Goal: Transaction & Acquisition: Obtain resource

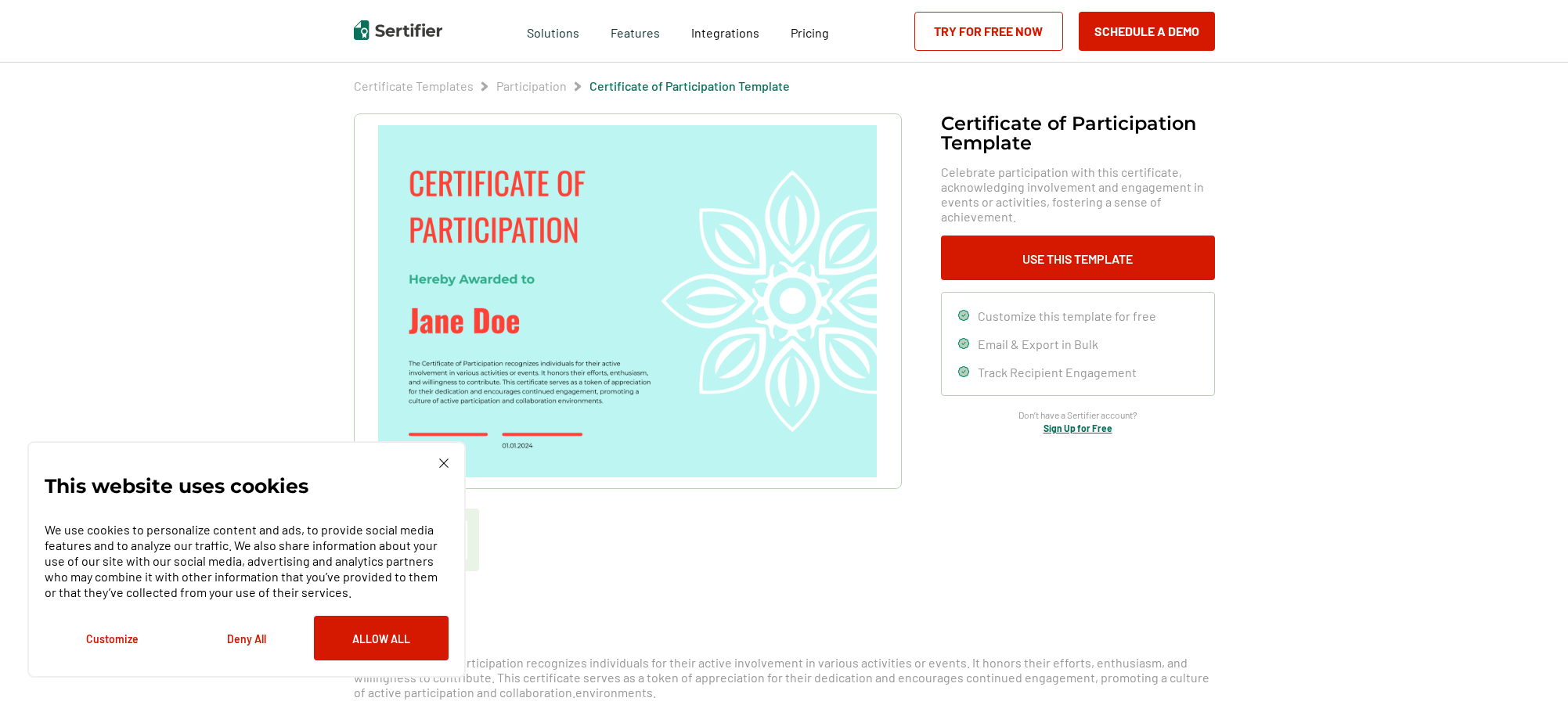
scroll to position [78, 0]
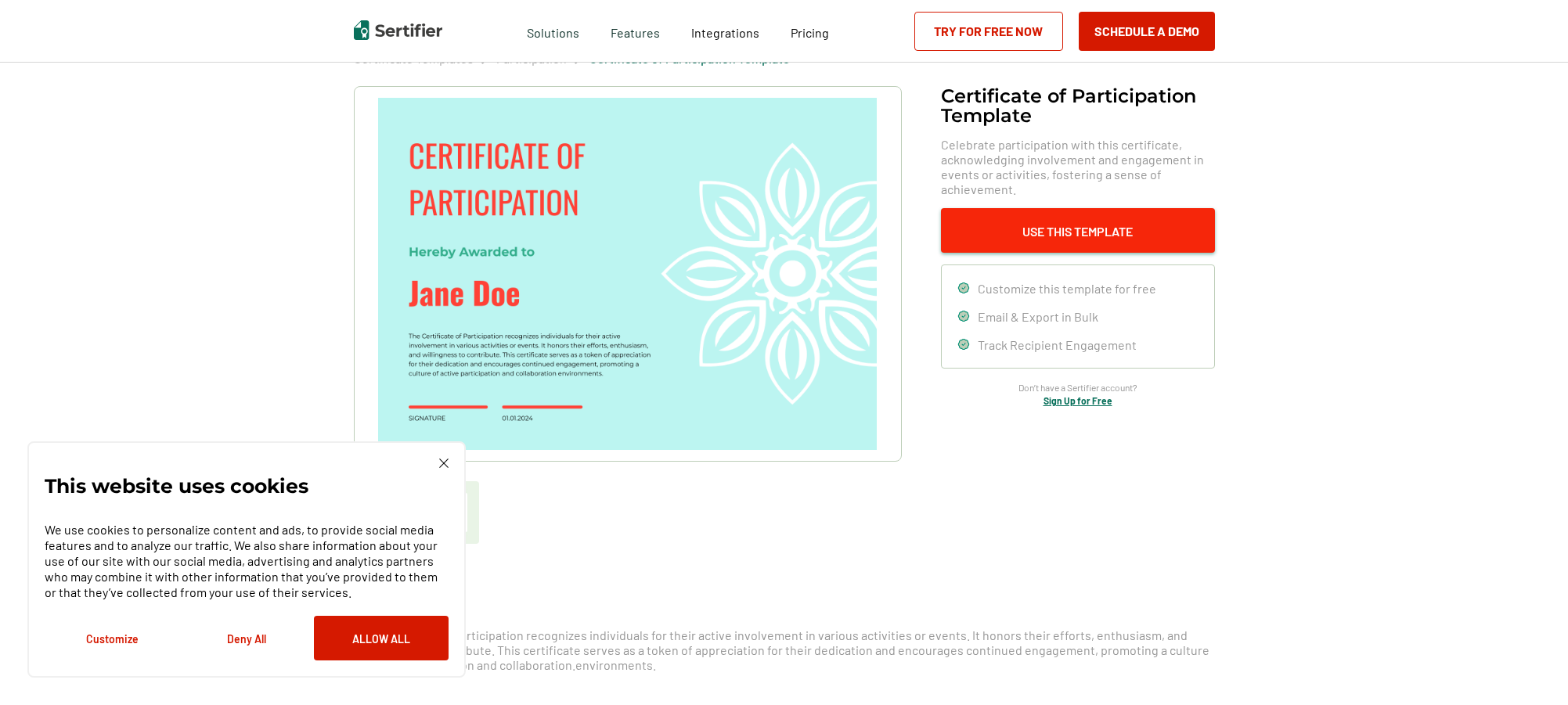
click at [1060, 228] on button "Use This Template" at bounding box center [1077, 230] width 274 height 45
click at [963, 28] on link "Try for Free Now" at bounding box center [989, 32] width 148 height 39
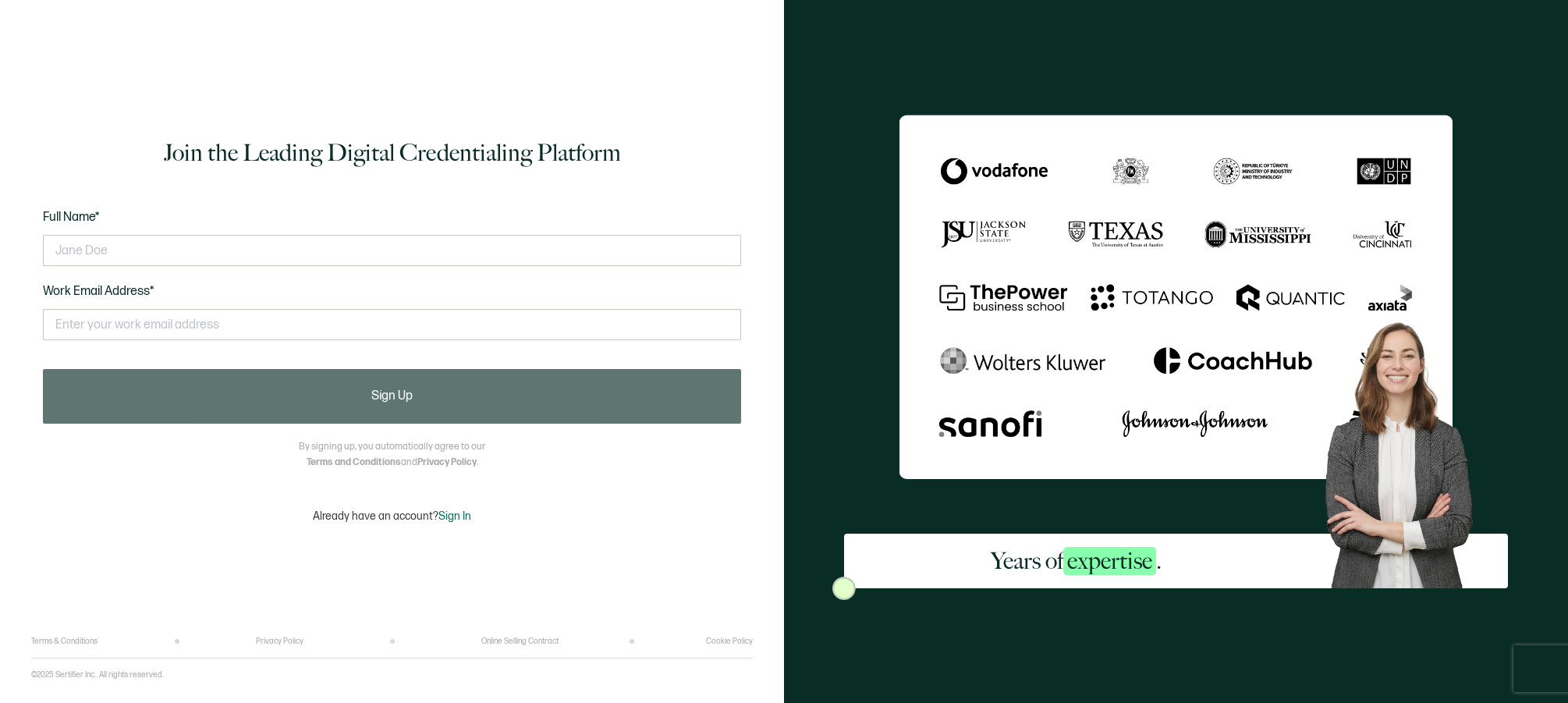
click at [791, 283] on div "Years of expertise ." at bounding box center [1176, 352] width 784 height 703
click at [108, 702] on html "Join the Leading Digital Credentialing Platform Full Name* Work Email Address* …" at bounding box center [784, 352] width 1568 height 703
click at [108, 624] on div "Join the Leading Digital Credentialing Platform Full Name* Work Email Address* …" at bounding box center [392, 330] width 722 height 613
drag, startPoint x: 87, startPoint y: 650, endPoint x: 148, endPoint y: 642, distance: 61.5
click at [115, 644] on div "Terms & Conditions Privacy Policy Online Selling Contract Cookie Policy" at bounding box center [392, 647] width 722 height 22
